Goal: Task Accomplishment & Management: Manage account settings

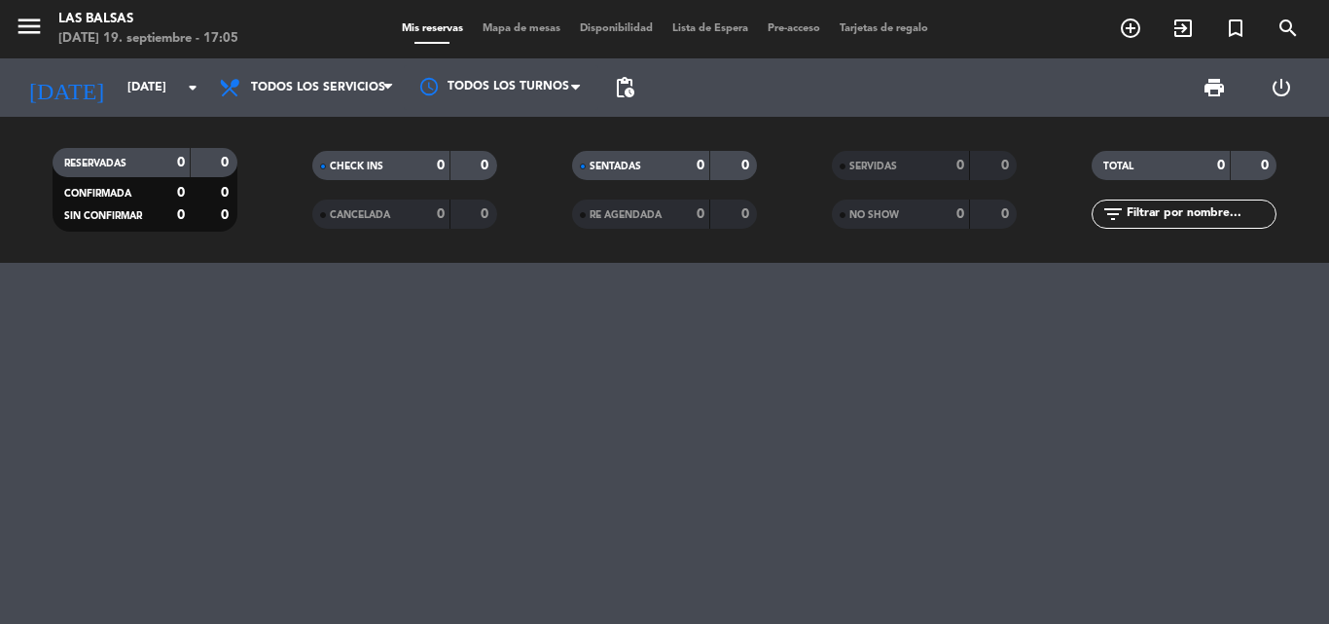
click at [165, 95] on input "[DATE]" at bounding box center [200, 87] width 164 height 33
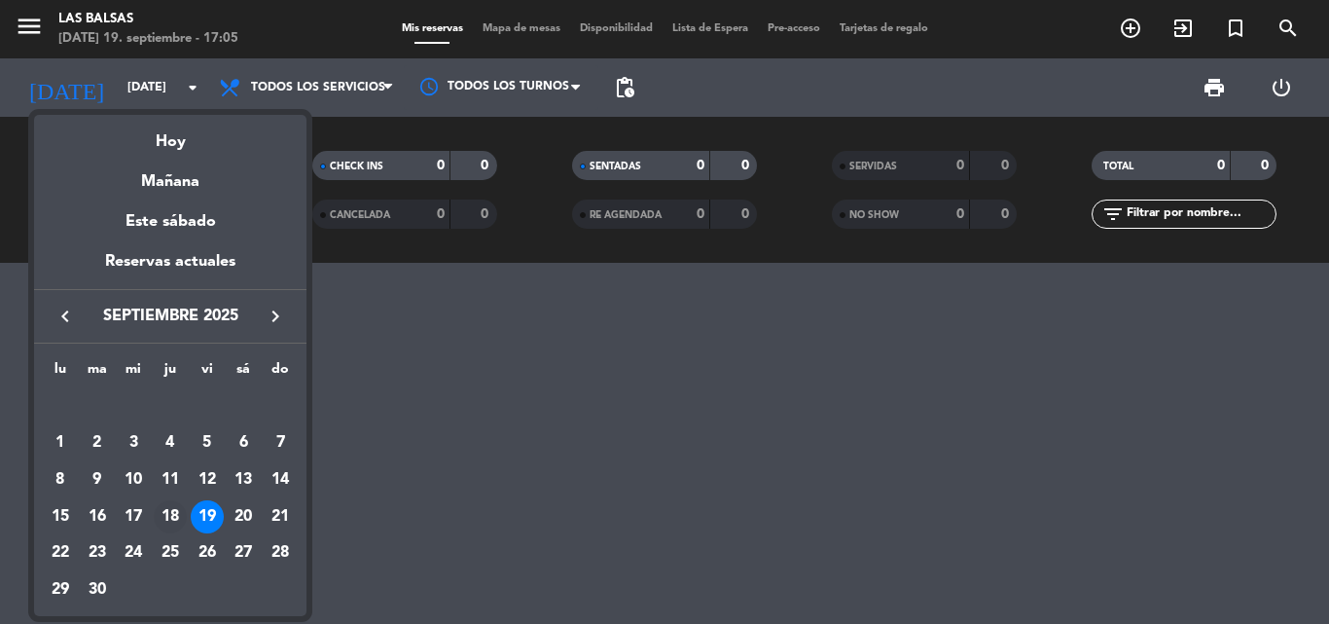
click at [174, 518] on div "18" at bounding box center [170, 516] width 33 height 33
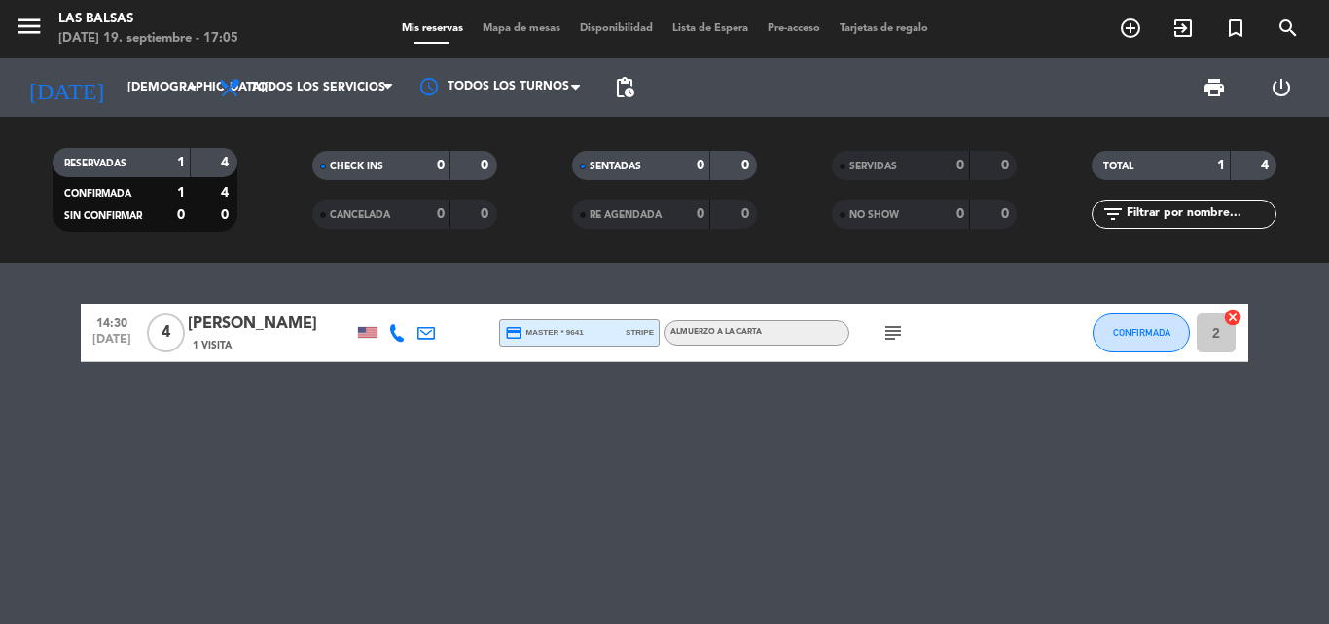
click at [685, 330] on span "ALMUERZO A LA CARTA" at bounding box center [715, 332] width 91 height 8
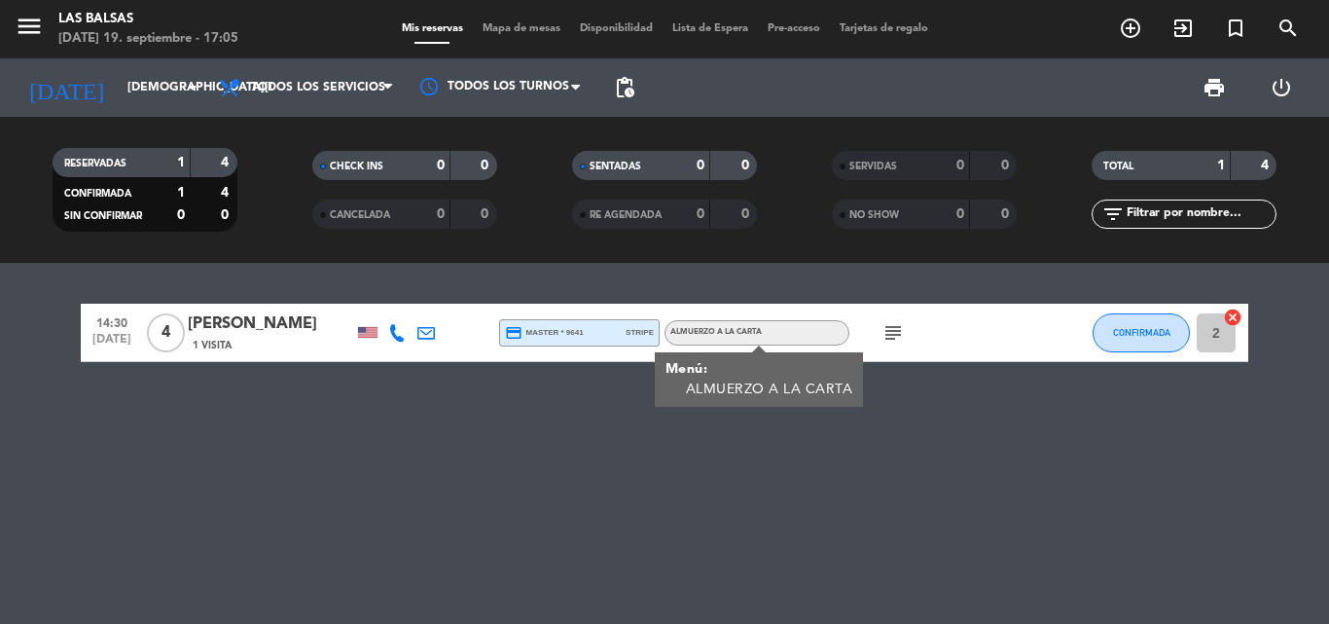
drag, startPoint x: 588, startPoint y: 328, endPoint x: 573, endPoint y: 345, distance: 22.8
click at [587, 328] on div "credit_card master * 9641 stripe" at bounding box center [579, 332] width 149 height 25
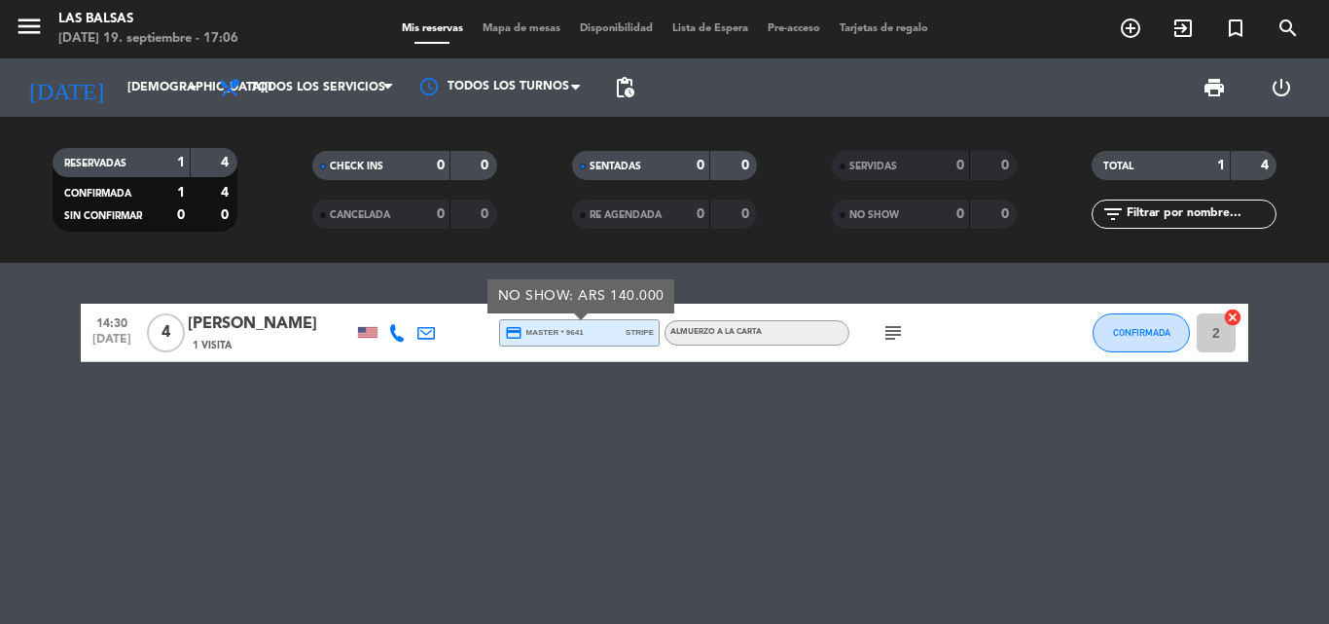
click at [885, 339] on icon "subject" at bounding box center [892, 332] width 23 height 23
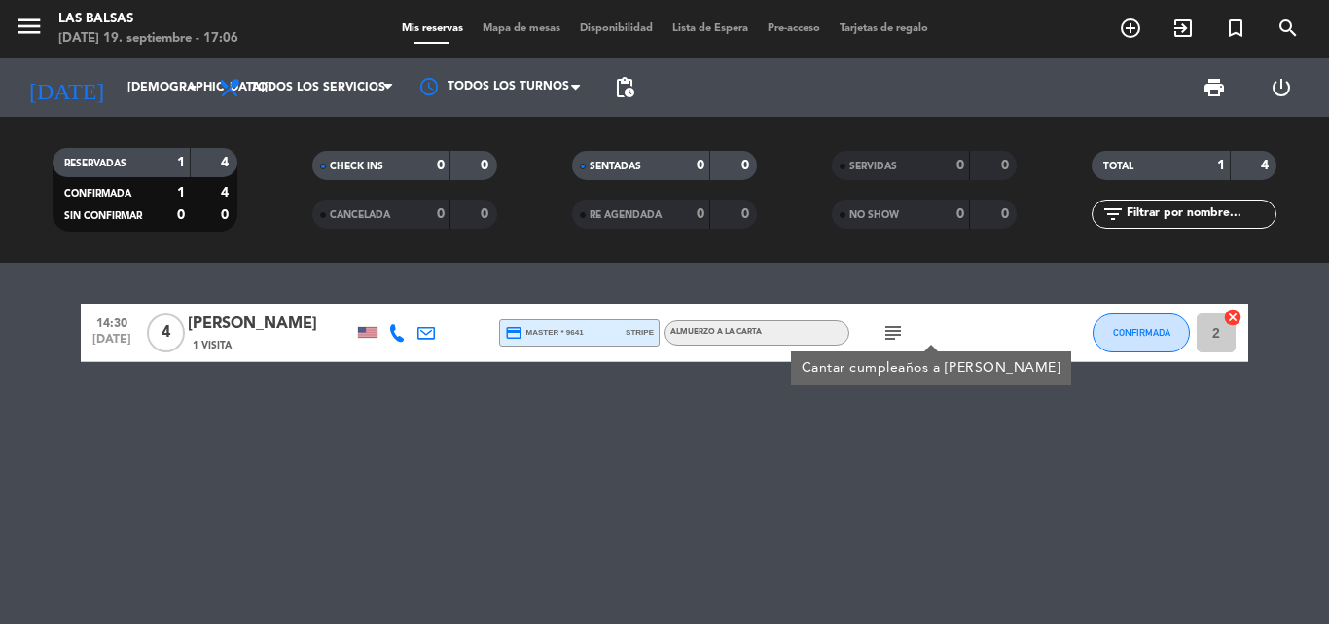
click at [535, 325] on span "credit_card master * 9641" at bounding box center [544, 333] width 79 height 18
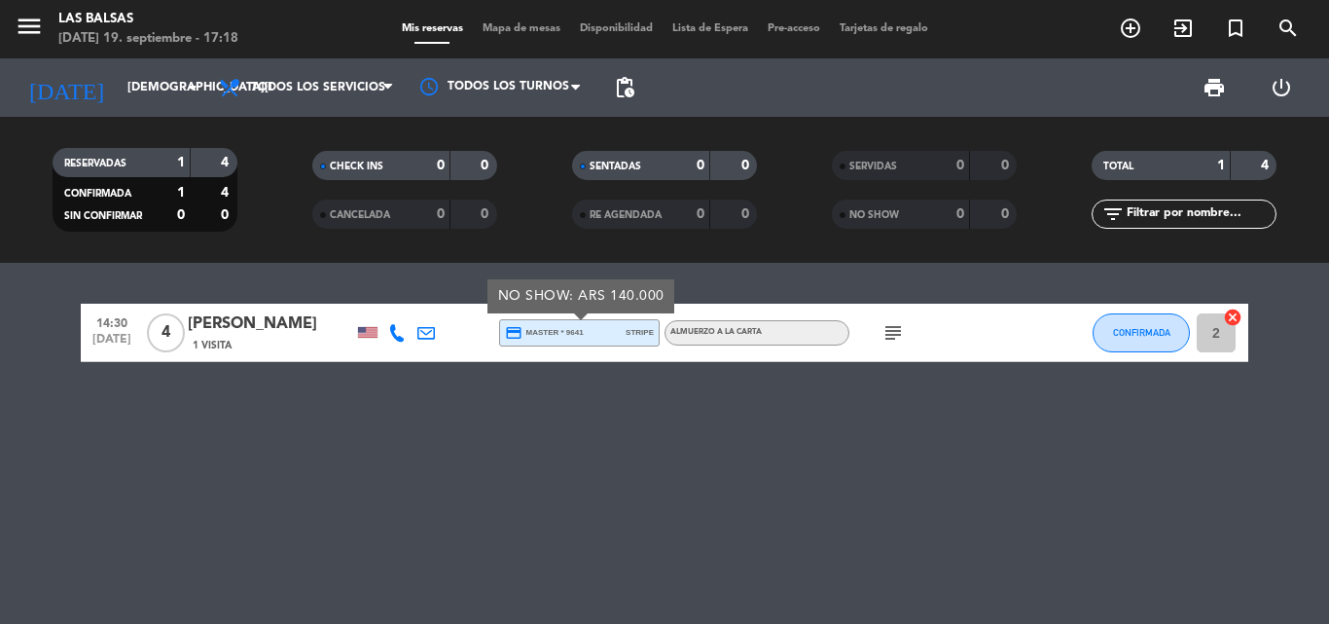
click at [884, 331] on icon "subject" at bounding box center [892, 332] width 23 height 23
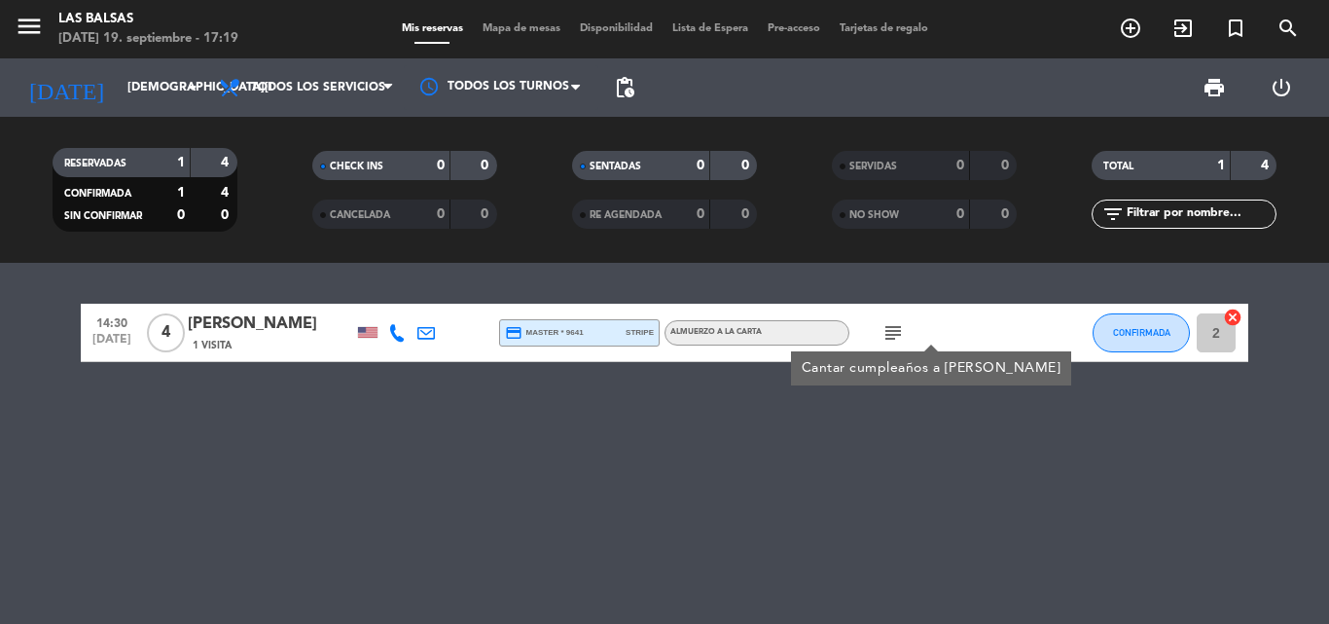
click at [563, 334] on span "credit_card master * 9641" at bounding box center [544, 333] width 79 height 18
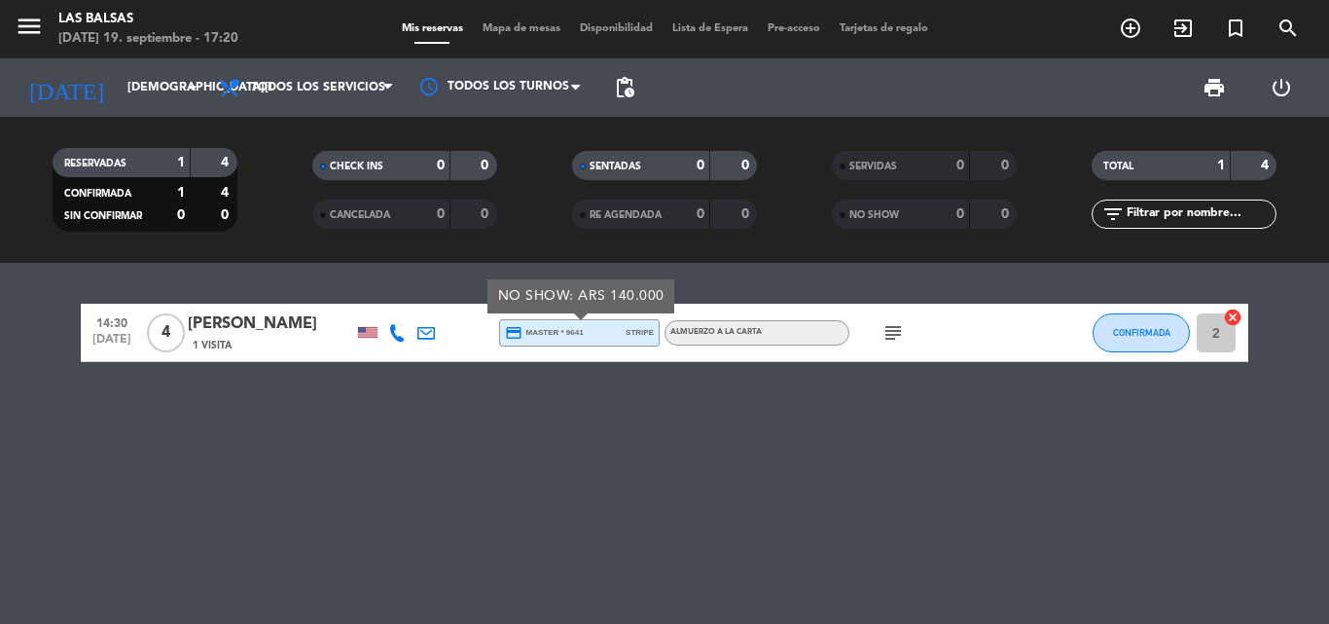
click at [1049, 343] on div at bounding box center [1050, 332] width 53 height 57
click at [1136, 323] on button "CONFIRMADA" at bounding box center [1141, 332] width 97 height 39
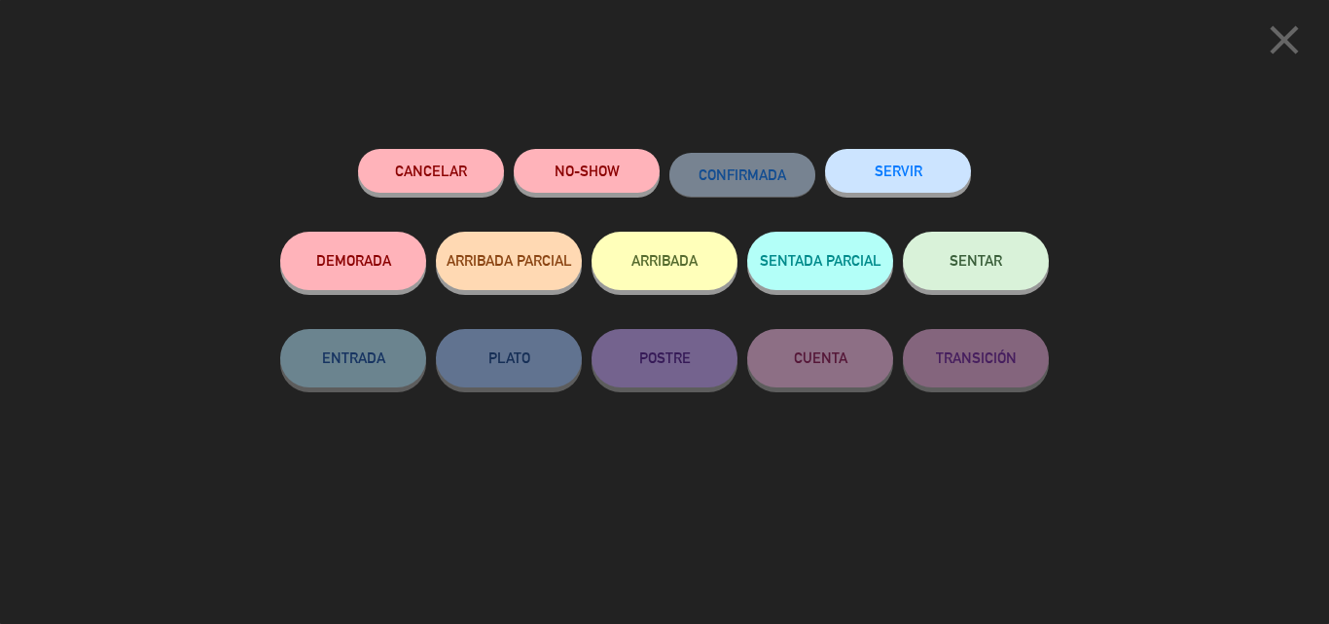
click at [1136, 323] on div "close Cancelar NO-SHOW CONFIRMADA SERVIR DEMORADA ARRIBADA PARCIAL ARRIBADA SEN…" at bounding box center [664, 312] width 1329 height 624
click at [1275, 29] on icon "close" at bounding box center [1284, 40] width 49 height 49
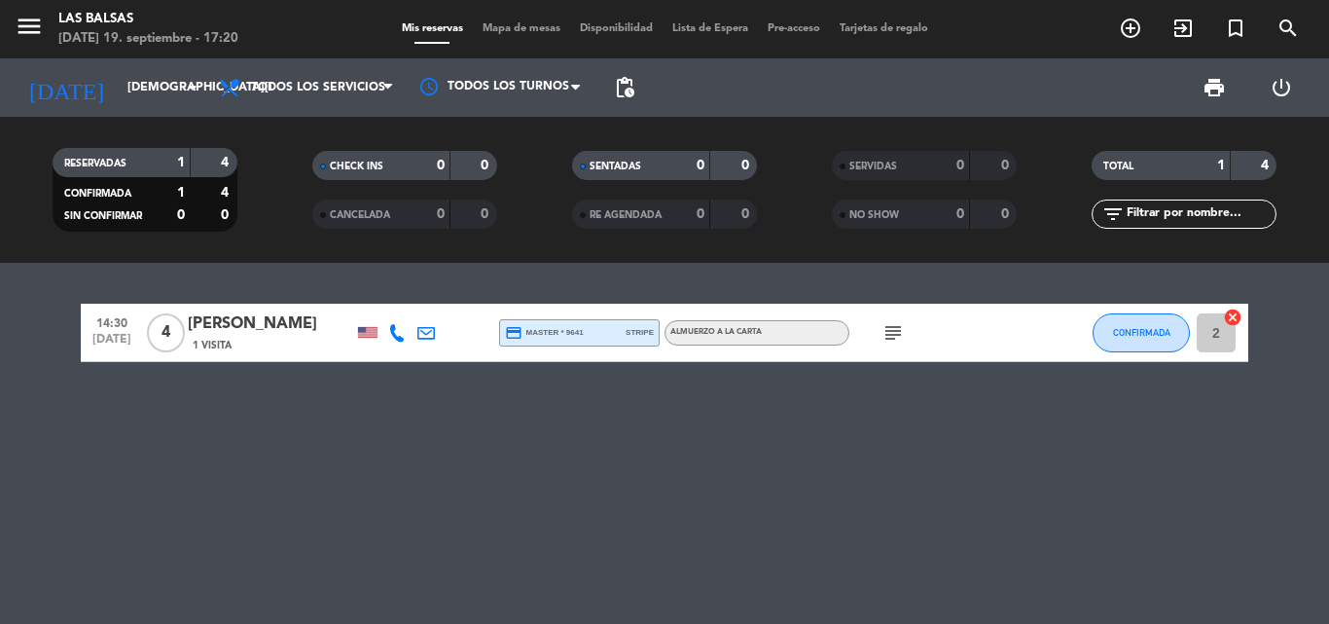
click at [270, 330] on div "[PERSON_NAME]" at bounding box center [270, 323] width 165 height 25
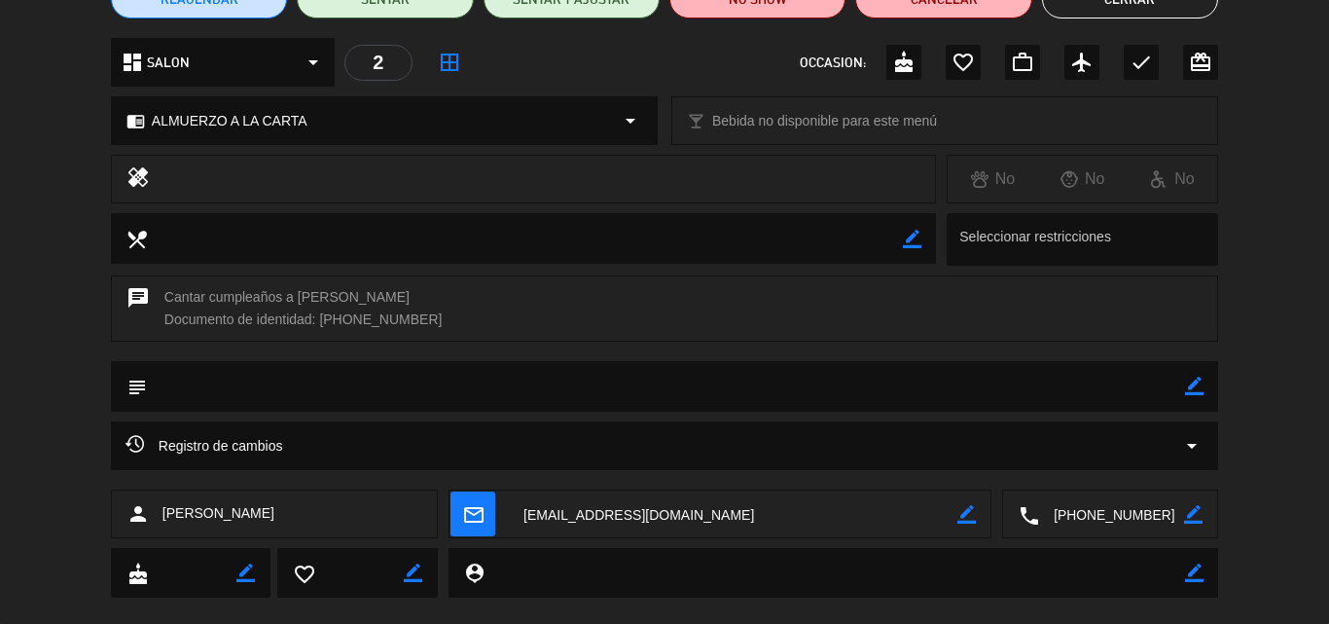
scroll to position [228, 0]
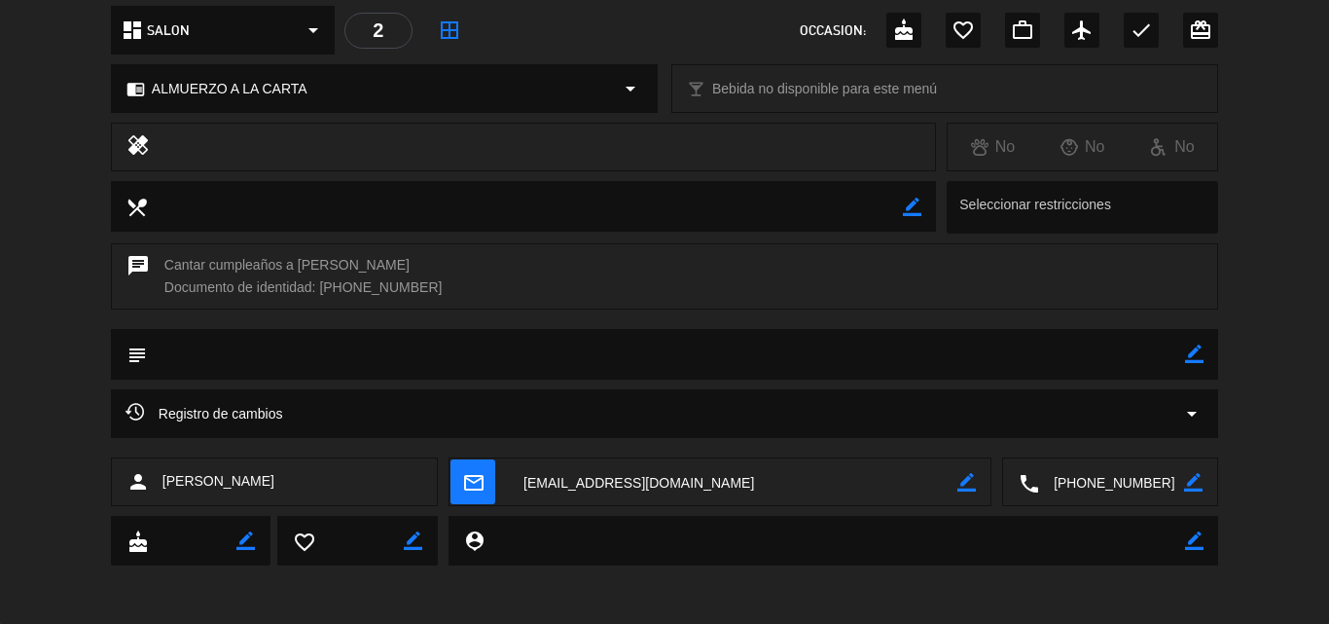
click at [408, 425] on div "Registro de cambios arrow_drop_down" at bounding box center [664, 413] width 1107 height 49
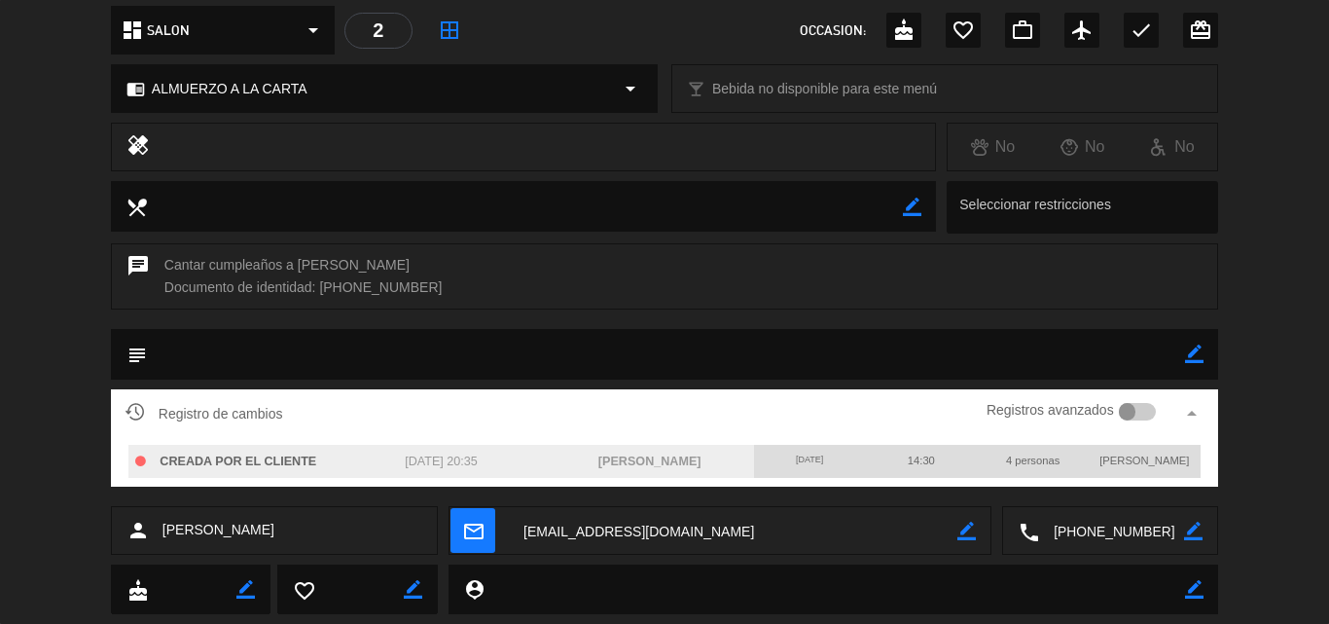
click at [84, 456] on div "Registro de cambios Registros avanzados arrow_drop_up CREADA POR EL CLIENTE [DA…" at bounding box center [664, 447] width 1329 height 117
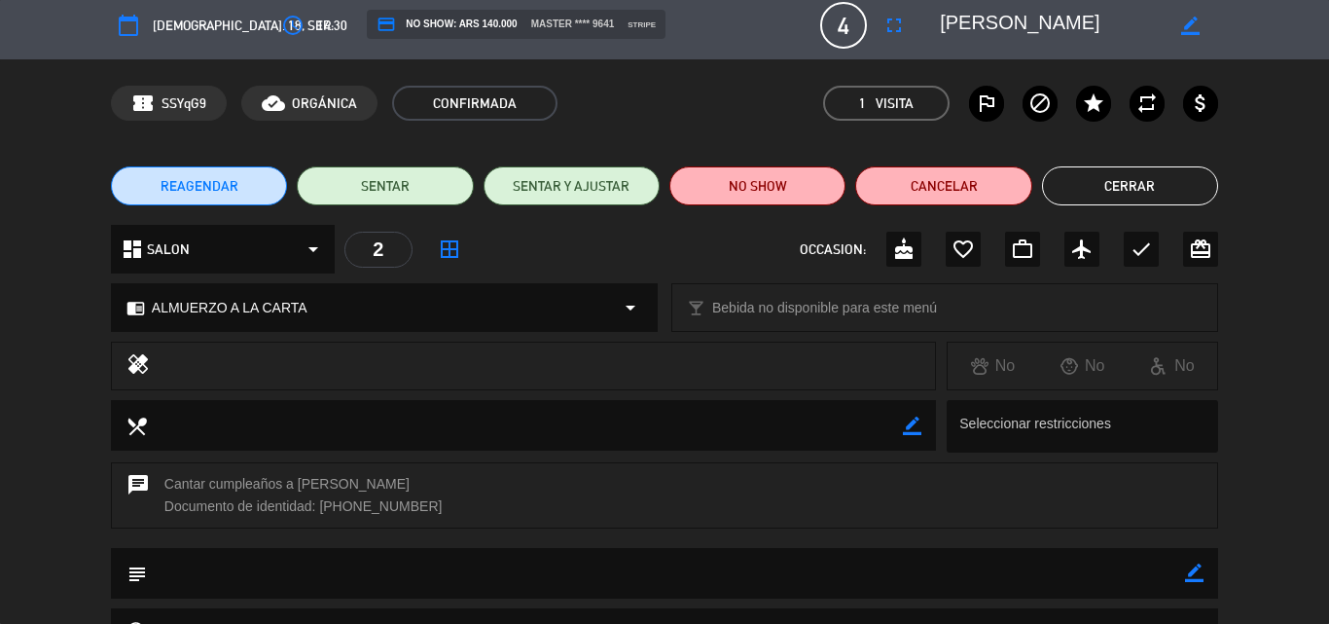
scroll to position [10, 0]
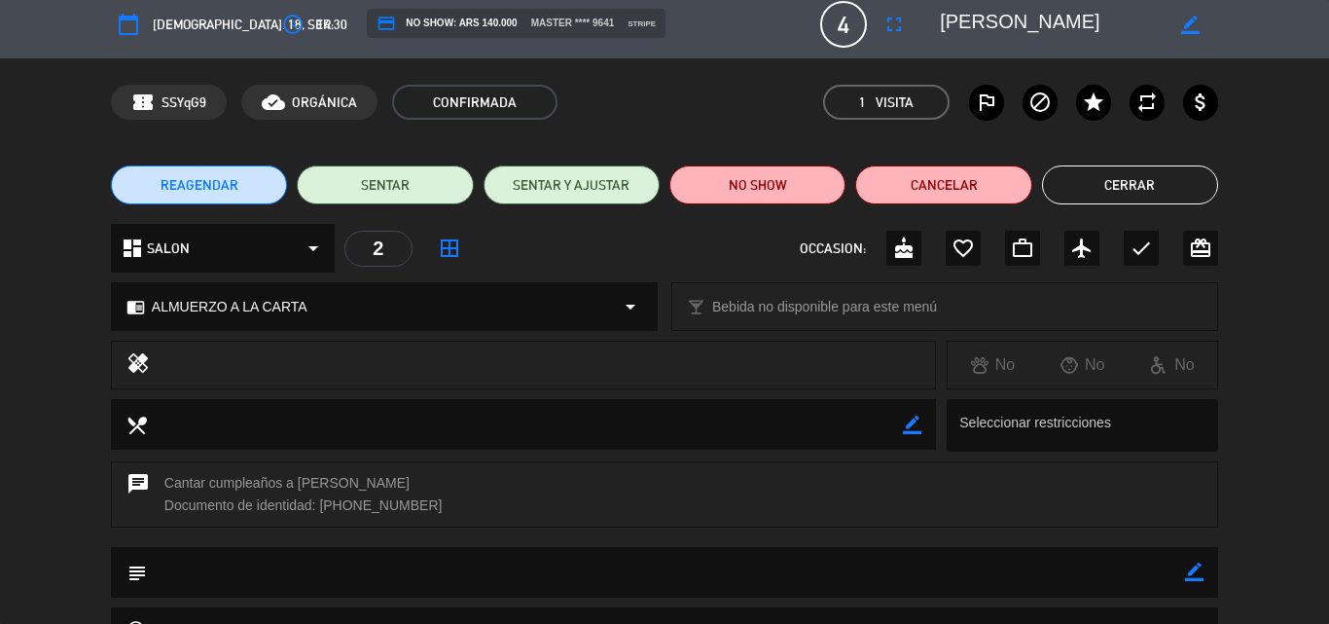
click at [1157, 173] on button "Cerrar" at bounding box center [1130, 184] width 176 height 39
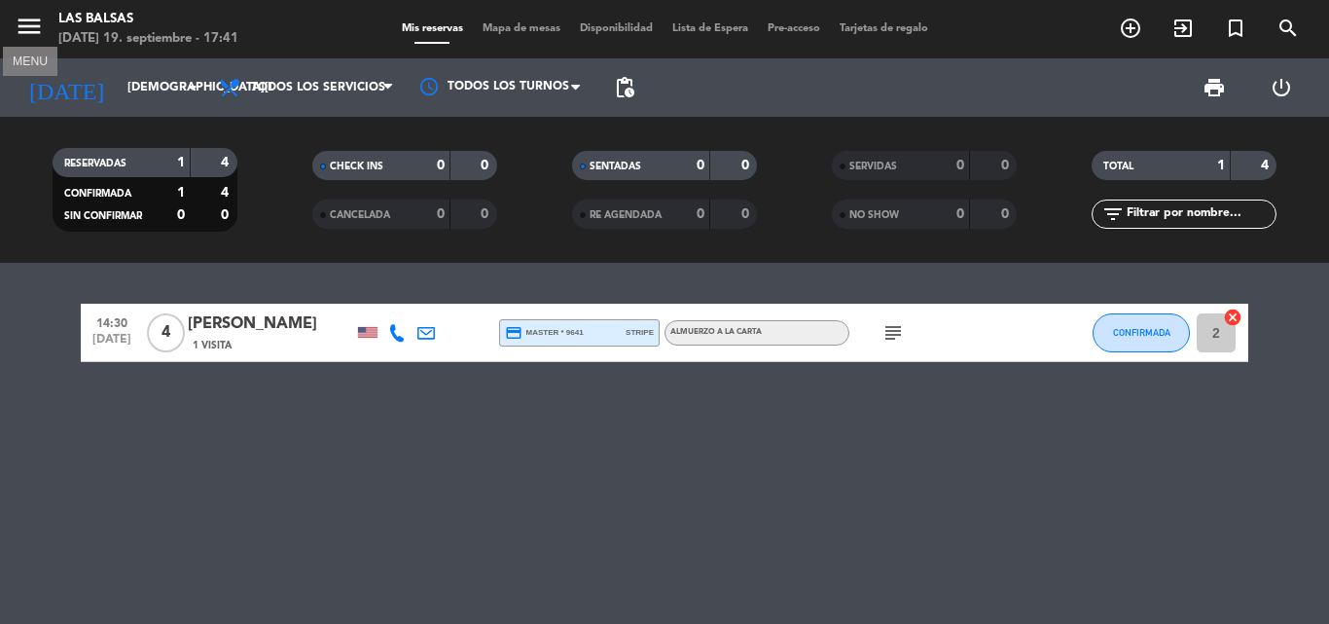
click at [18, 26] on icon "menu" at bounding box center [29, 26] width 29 height 29
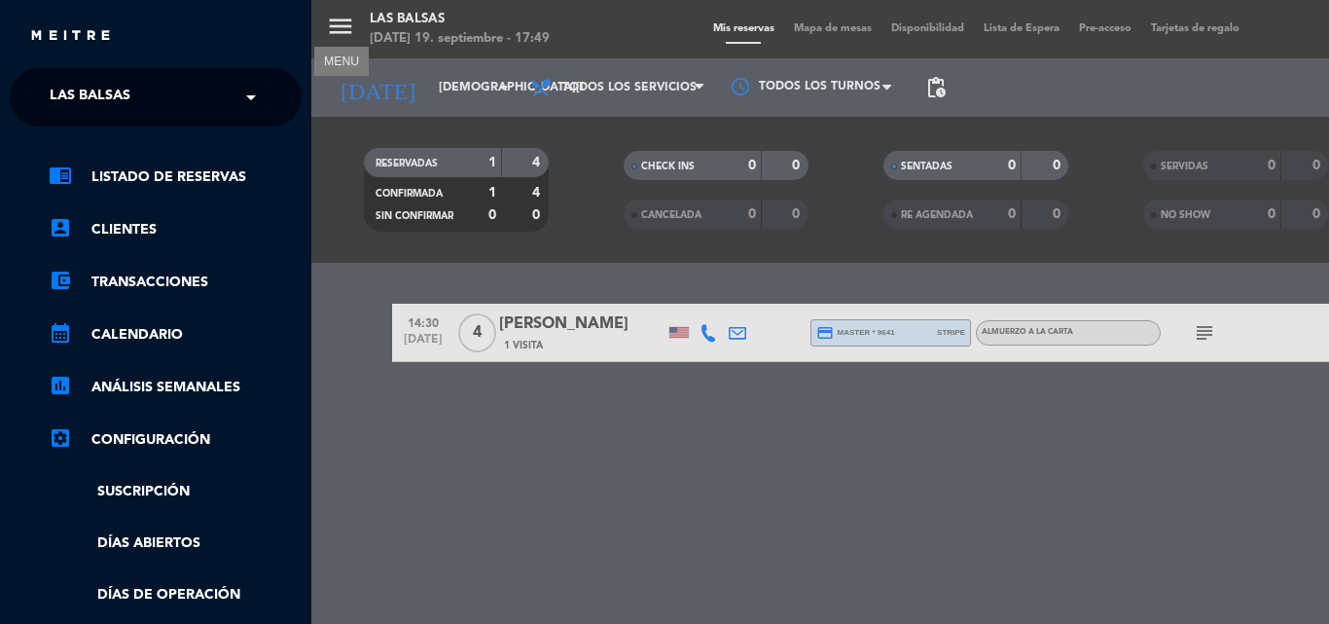
click at [420, 87] on div "menu MENU Las Balsas [DATE] 19. septiembre - 17:49 Mis reservas Mapa de mesas D…" at bounding box center [975, 312] width 1329 height 624
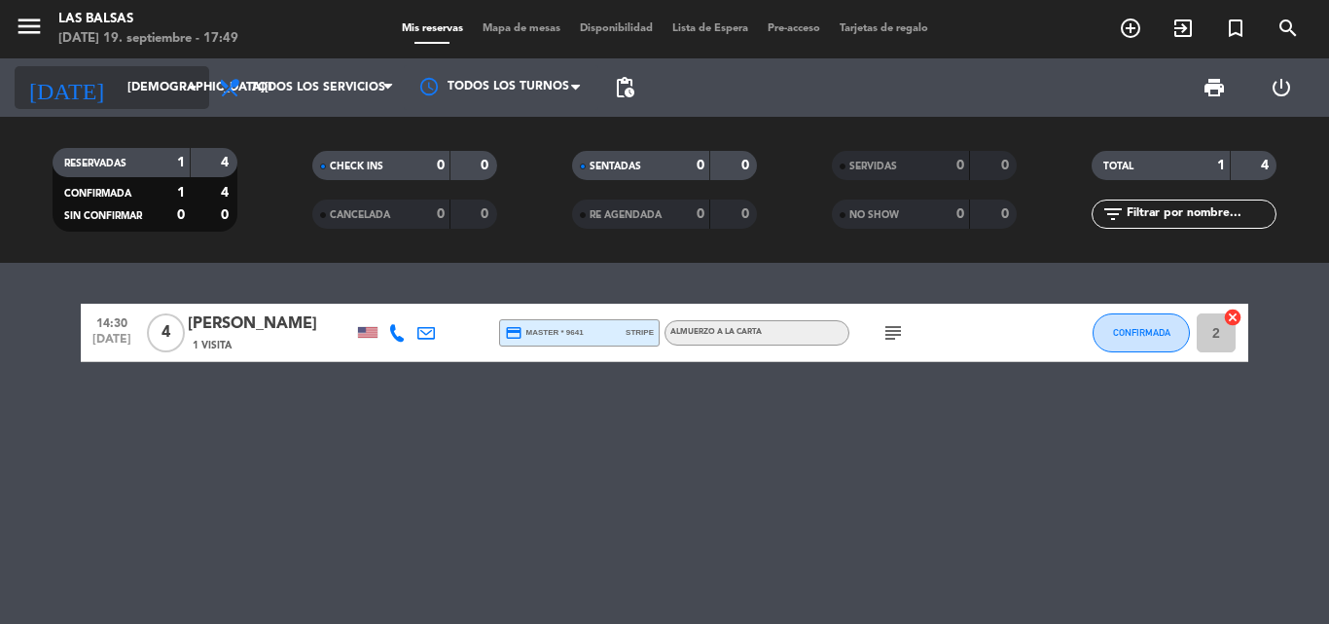
click at [189, 89] on icon "arrow_drop_down" at bounding box center [192, 87] width 23 height 23
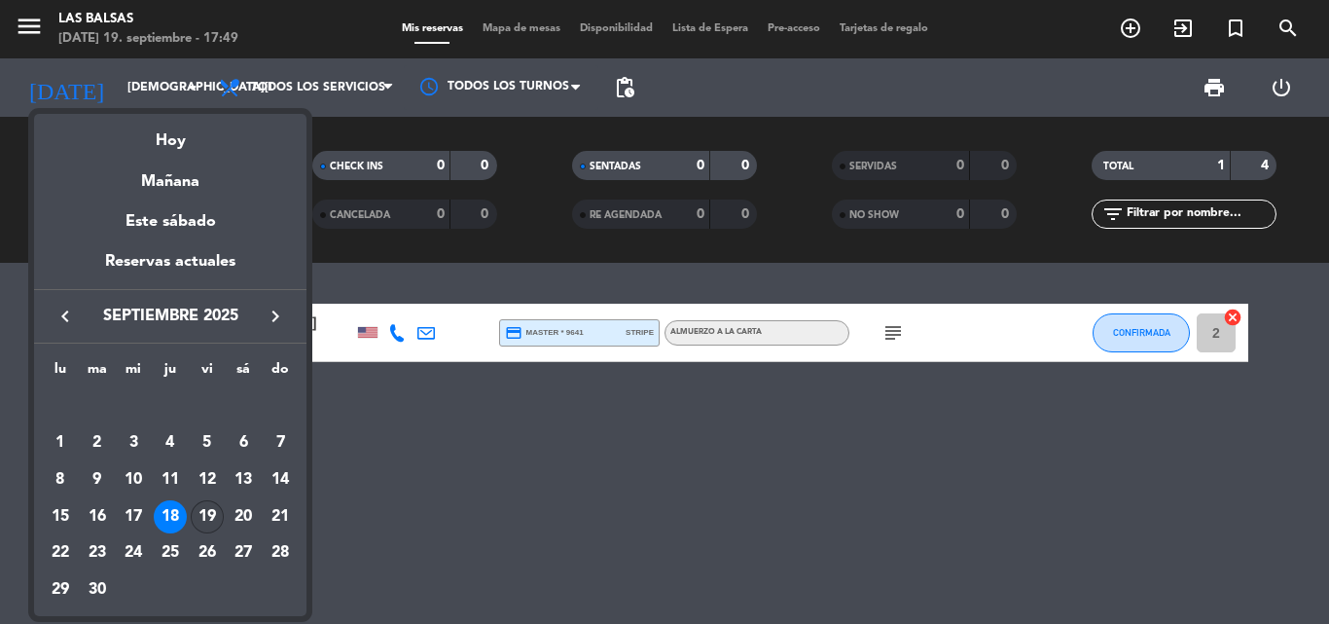
click at [204, 514] on div "19" at bounding box center [207, 516] width 33 height 33
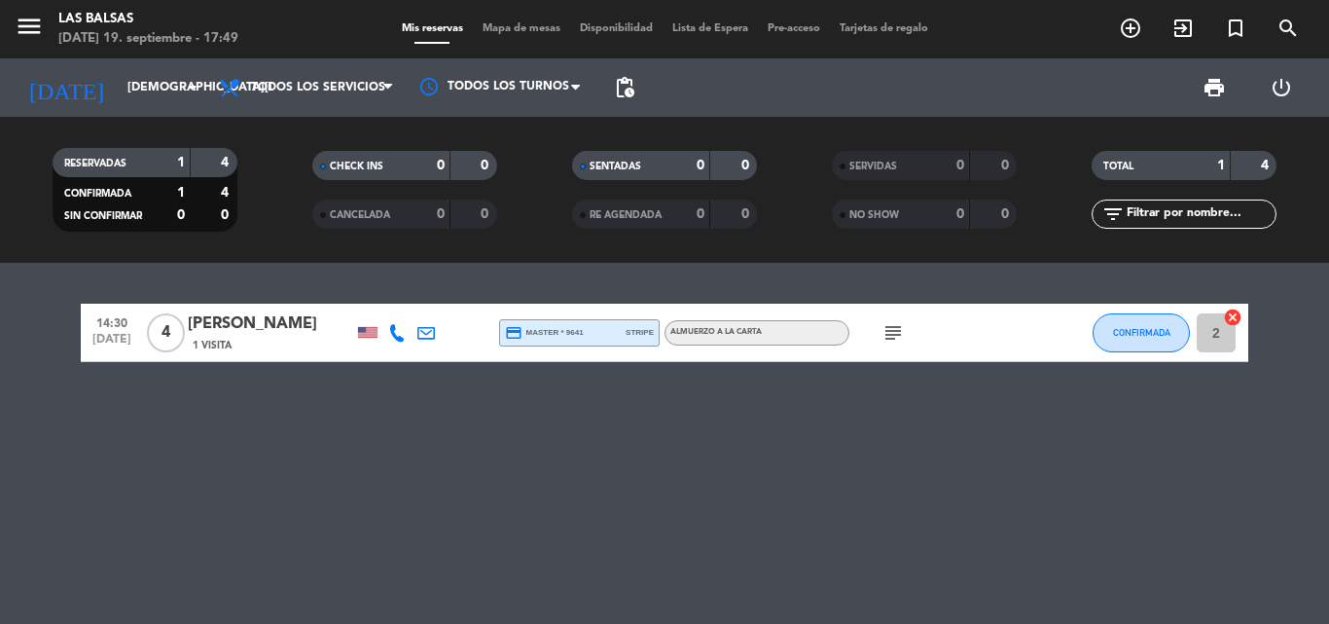
type input "[DATE]"
